Goal: Transaction & Acquisition: Purchase product/service

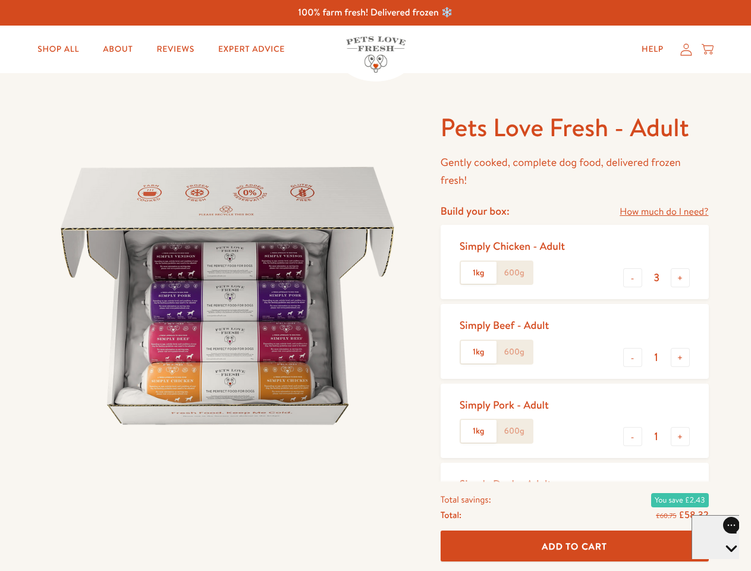
click at [375, 285] on img at bounding box center [227, 295] width 369 height 369
click at [663, 212] on link "How much do I need?" at bounding box center [663, 212] width 89 height 16
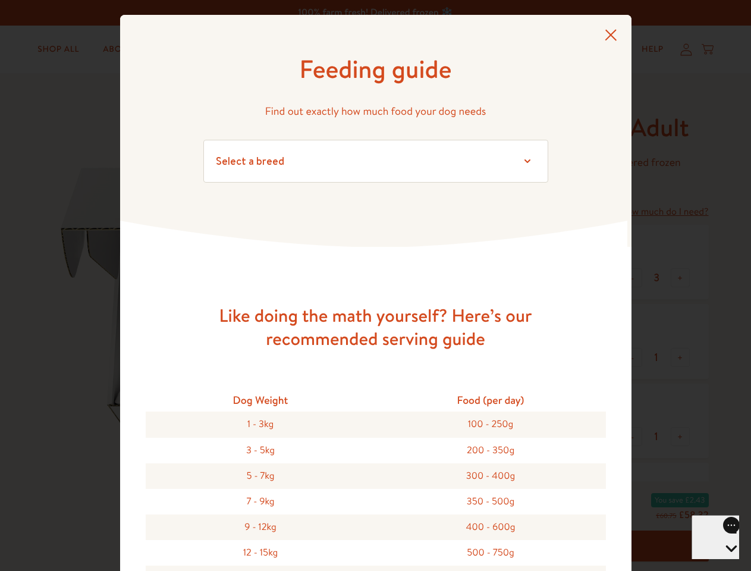
click at [632, 278] on div "Feeding guide Find out exactly how much food your dog needs Select a breed Affe…" at bounding box center [375, 285] width 751 height 571
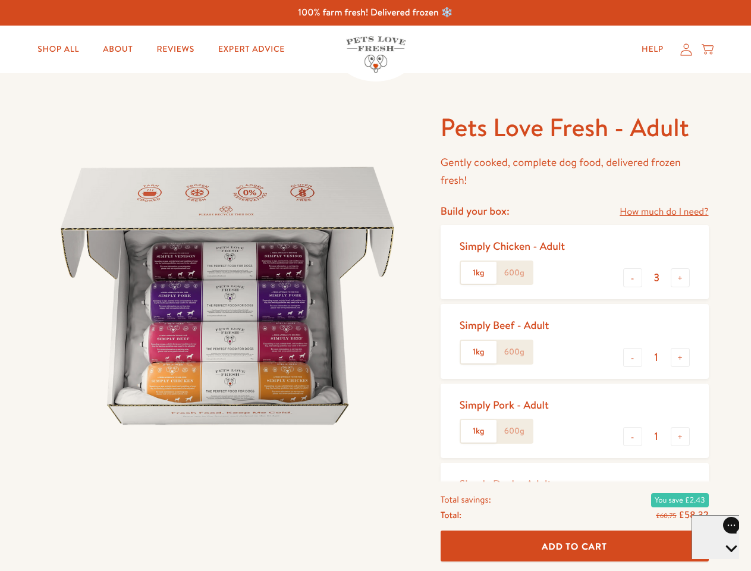
click at [680, 278] on button "+" at bounding box center [679, 277] width 19 height 19
type input "4"
click at [632, 357] on button "-" at bounding box center [632, 357] width 19 height 19
type input "0"
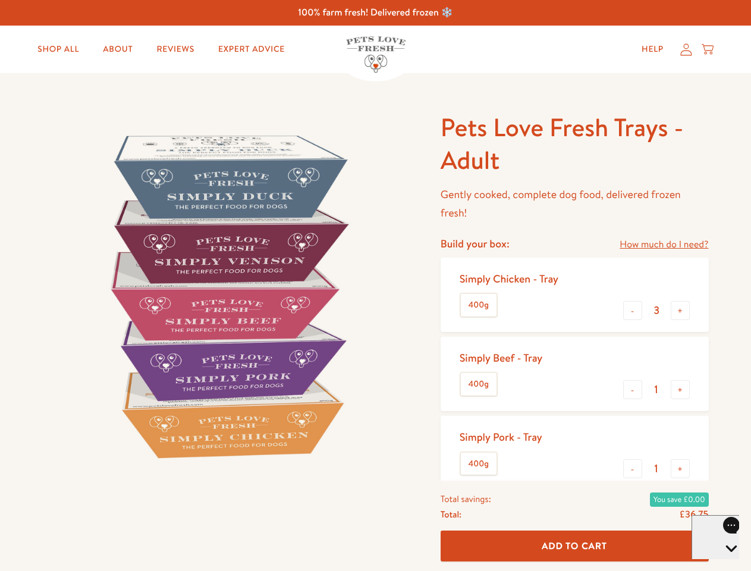
click at [375, 285] on img at bounding box center [227, 295] width 369 height 369
click at [663, 244] on link "How much do I need?" at bounding box center [663, 245] width 89 height 16
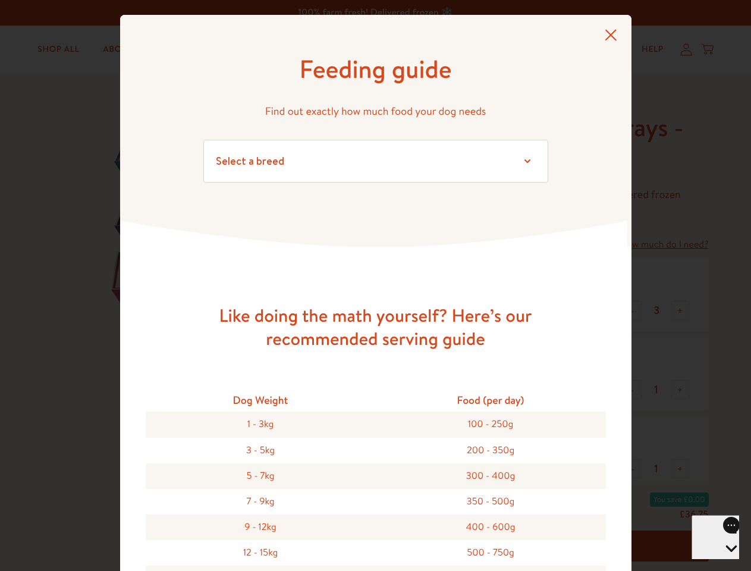
click at [632, 310] on div "Feeding guide Find out exactly how much food your dog needs Select a breed Affe…" at bounding box center [375, 285] width 751 height 571
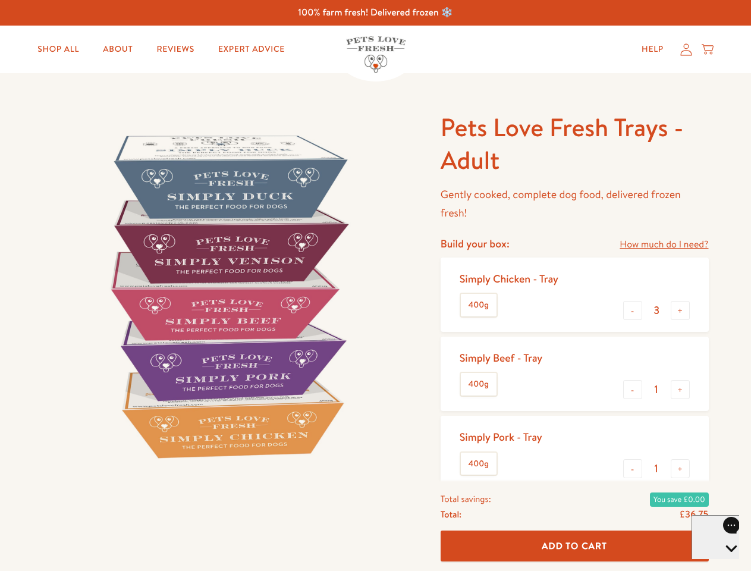
click at [680, 310] on button "+" at bounding box center [679, 310] width 19 height 19
type input "4"
click at [632, 389] on button "-" at bounding box center [632, 389] width 19 height 19
click at [680, 389] on button "+" at bounding box center [679, 389] width 19 height 19
type input "1"
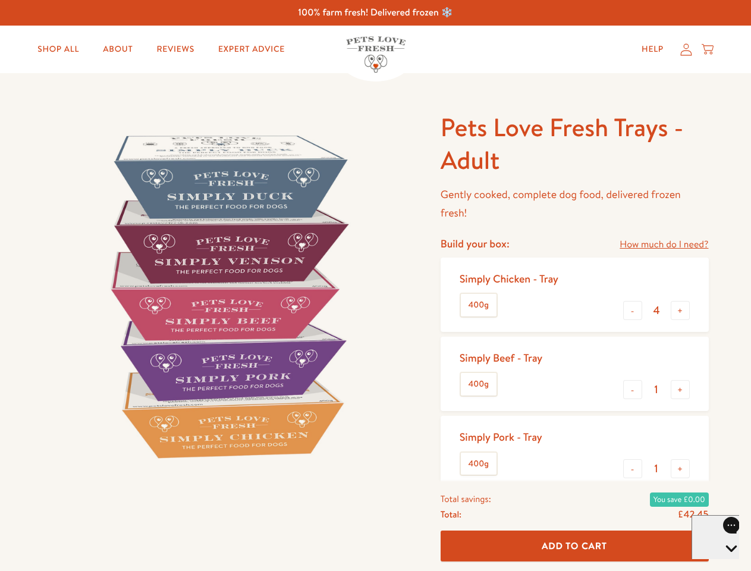
click at [632, 468] on button "-" at bounding box center [632, 468] width 19 height 19
click at [680, 468] on button "+" at bounding box center [679, 468] width 19 height 19
type input "1"
click at [574, 546] on span "Add To Cart" at bounding box center [573, 545] width 65 height 12
click at [725, 563] on icon "Open gorgias live chat" at bounding box center [730, 568] width 11 height 11
